Goal: Task Accomplishment & Management: Manage account settings

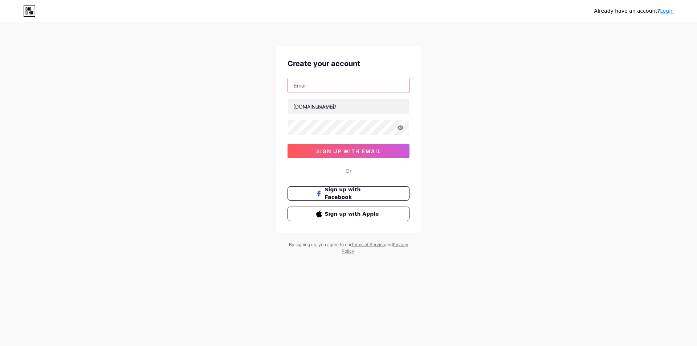
click at [349, 90] on input "text" at bounding box center [348, 85] width 121 height 15
type input "[EMAIL_ADDRESS][DOMAIN_NAME]"
click at [333, 109] on input "text" at bounding box center [348, 106] width 121 height 15
type input "caodatga"
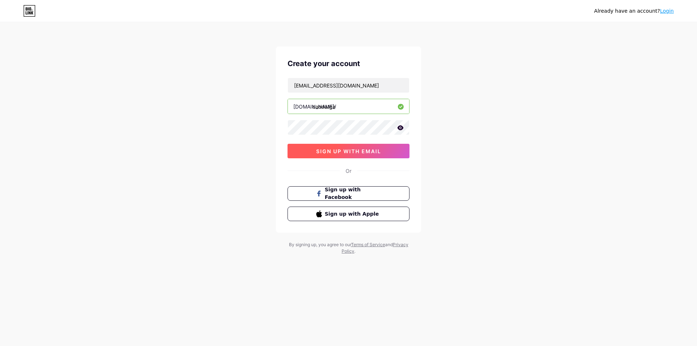
click at [369, 150] on span "sign up with email" at bounding box center [348, 151] width 65 height 6
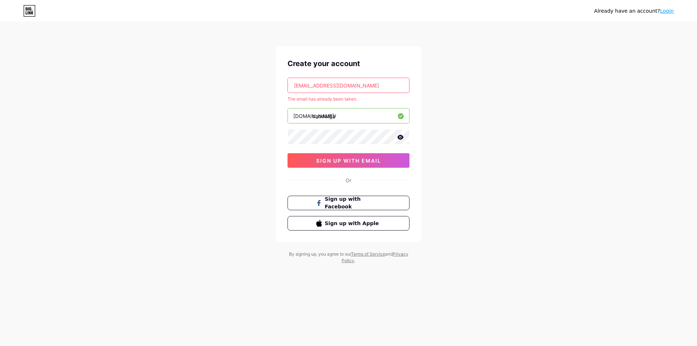
click at [376, 87] on input "[EMAIL_ADDRESS][DOMAIN_NAME]" at bounding box center [348, 85] width 121 height 15
click at [667, 10] on link "Login" at bounding box center [667, 11] width 14 height 6
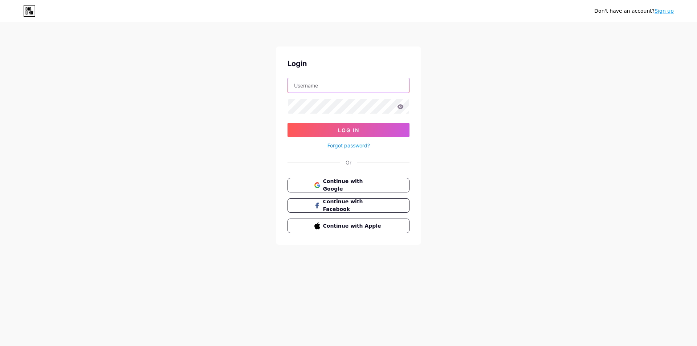
click at [334, 89] on input "text" at bounding box center [348, 85] width 121 height 15
type input "[EMAIL_ADDRESS][DOMAIN_NAME]"
click at [320, 114] on div at bounding box center [349, 106] width 122 height 15
click at [367, 134] on button "Log In" at bounding box center [349, 130] width 122 height 15
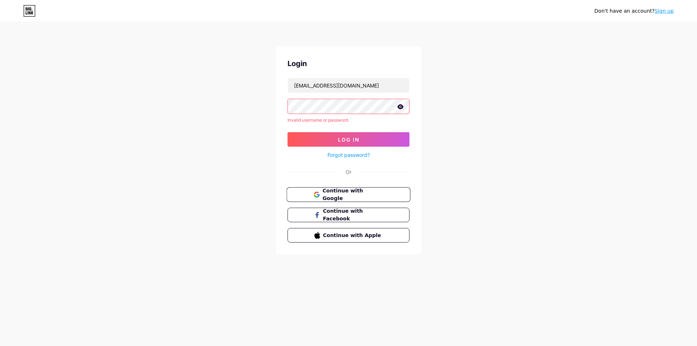
click at [368, 192] on span "Continue with Google" at bounding box center [352, 195] width 61 height 16
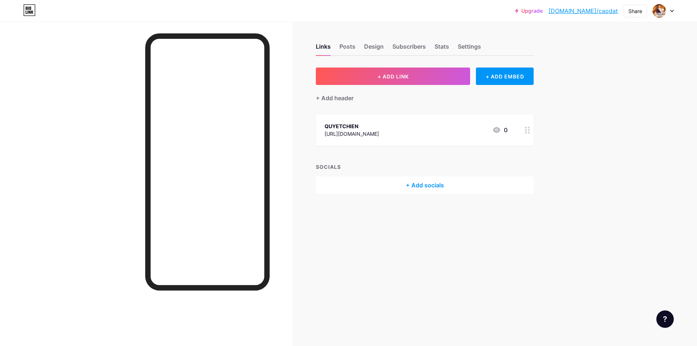
click at [532, 129] on div at bounding box center [527, 129] width 12 height 31
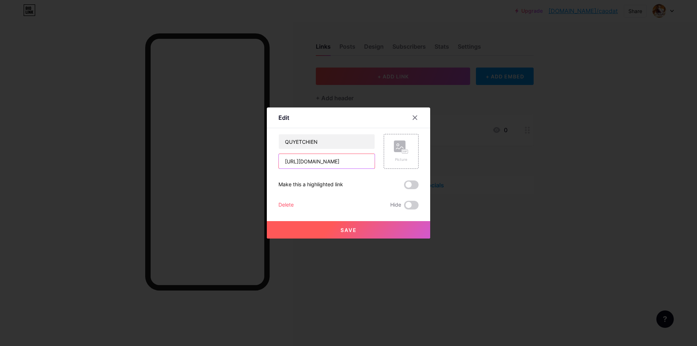
click at [316, 162] on input "https://quyetchien.com" at bounding box center [327, 161] width 96 height 15
click at [283, 205] on div "Delete" at bounding box center [285, 205] width 15 height 9
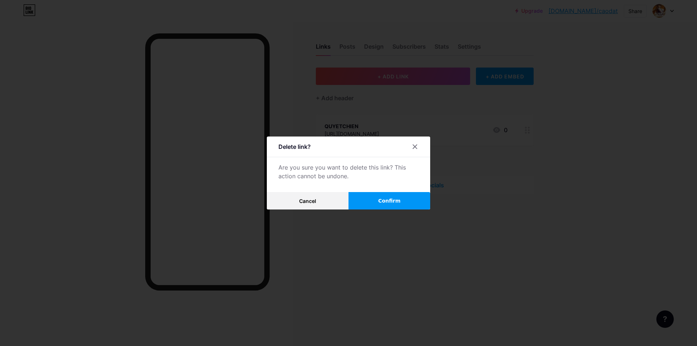
click at [391, 201] on span "Confirm" at bounding box center [389, 201] width 23 height 8
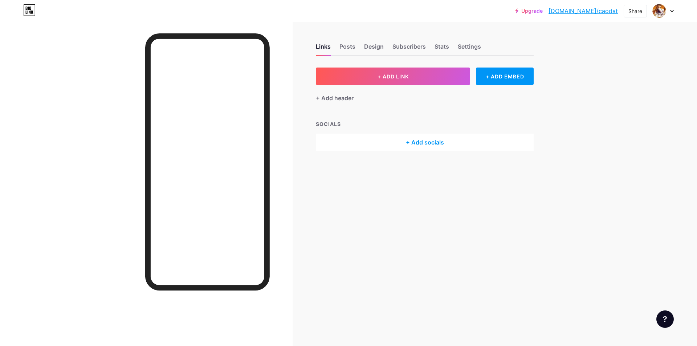
click at [596, 12] on link "bio.link/caodat" at bounding box center [583, 11] width 69 height 9
click at [674, 11] on div "Upgrade bio.link/caodat... bio.link/caodat Share Switch accounts QUYETCHIEN bio…" at bounding box center [348, 10] width 697 height 13
click at [673, 11] on icon at bounding box center [672, 11] width 3 height 2
click at [617, 83] on link "Account settings" at bounding box center [628, 83] width 90 height 20
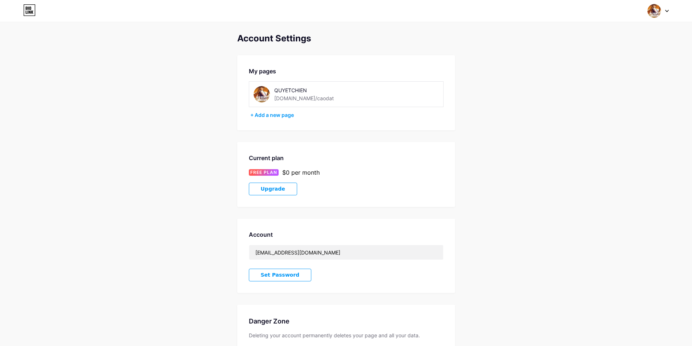
click at [311, 97] on div "QUYETCHIEN bio.link/caodat" at bounding box center [320, 94] width 92 height 16
click at [269, 114] on div "+ Add a new page" at bounding box center [346, 114] width 193 height 7
drag, startPoint x: 376, startPoint y: 93, endPoint x: 395, endPoint y: 93, distance: 19.2
click at [379, 93] on div "QUYETCHIEN bio.link/caodat" at bounding box center [346, 94] width 195 height 26
click at [435, 96] on div "QUYETCHIEN bio.link/caodat" at bounding box center [346, 94] width 195 height 26
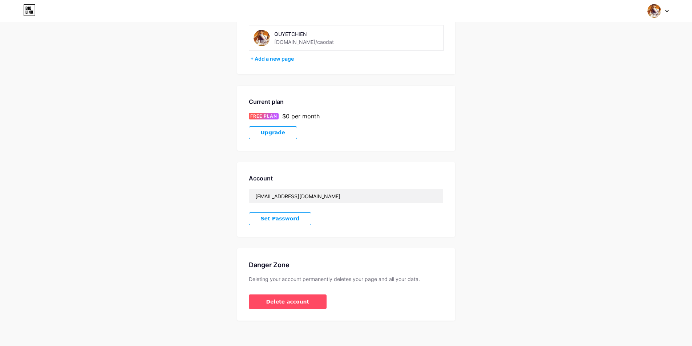
scroll to position [60, 0]
